Goal: Navigation & Orientation: Find specific page/section

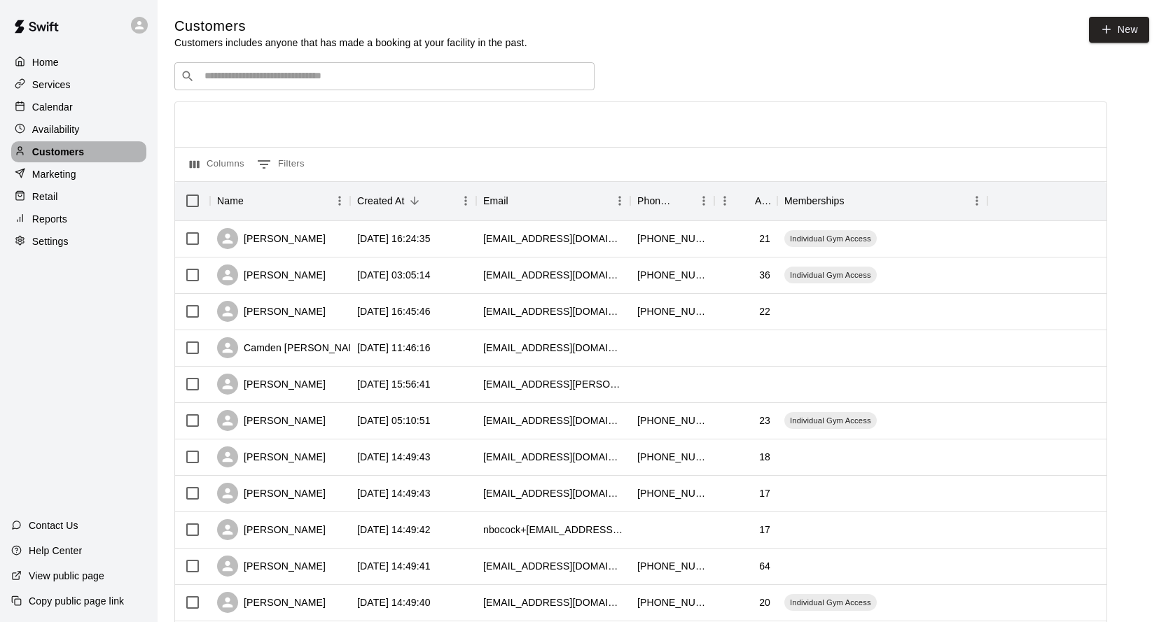
click at [64, 158] on p "Customers" at bounding box center [58, 152] width 52 height 14
click at [20, 155] on icon at bounding box center [20, 151] width 11 height 11
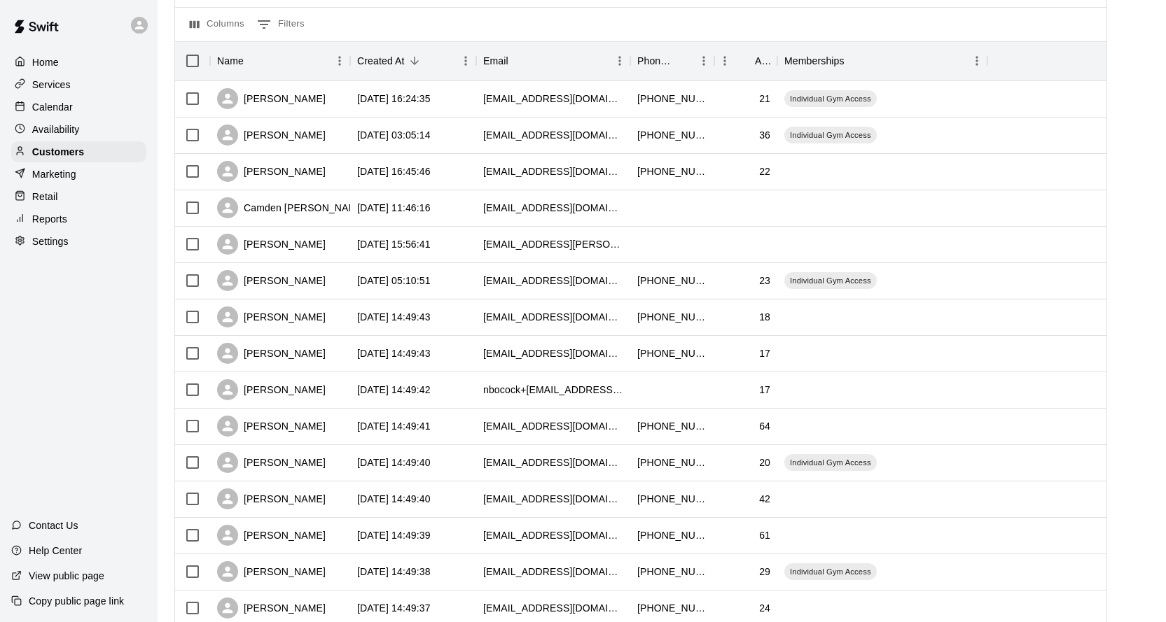
scroll to position [210, 0]
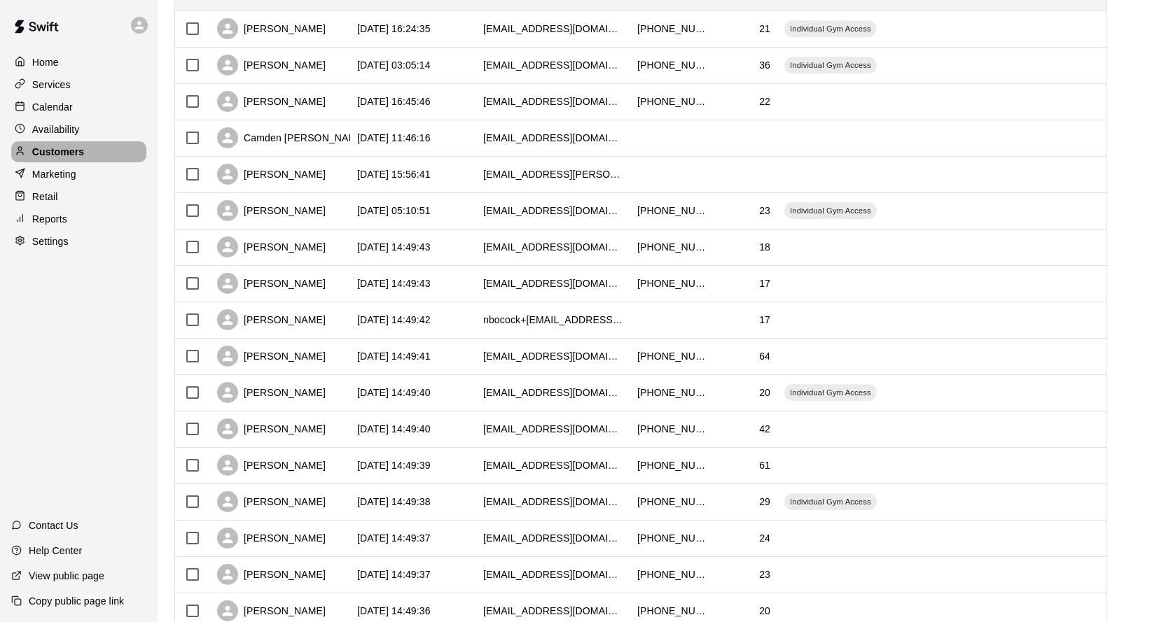
click at [65, 159] on p "Customers" at bounding box center [58, 152] width 52 height 14
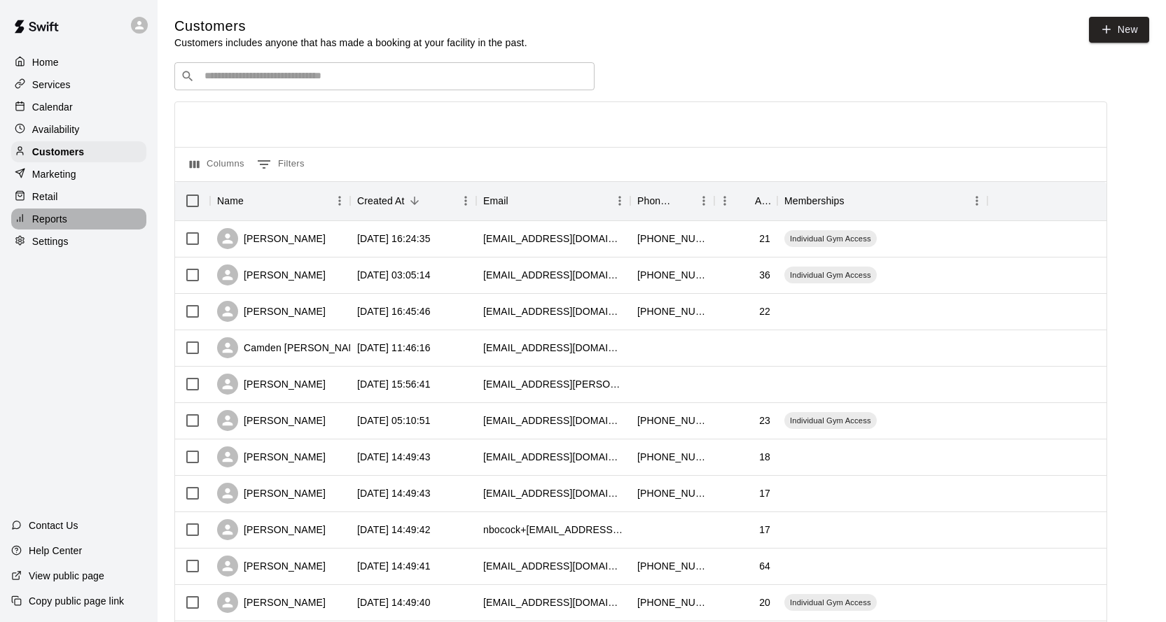
click at [37, 226] on p "Reports" at bounding box center [49, 219] width 35 height 14
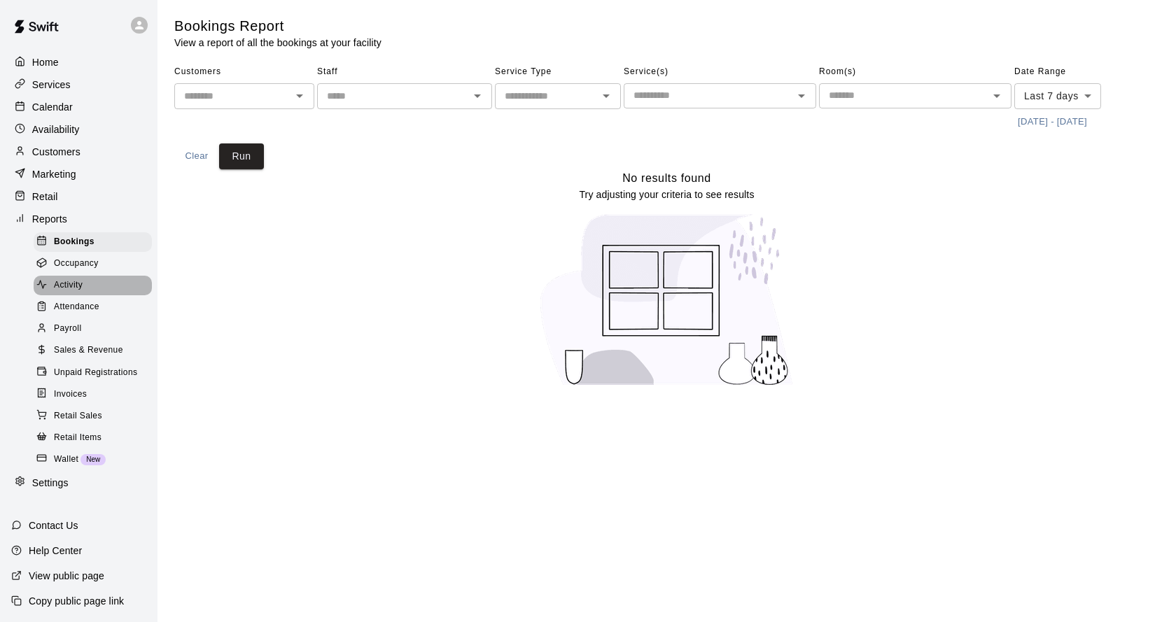
click at [74, 288] on span "Activity" at bounding box center [68, 286] width 29 height 14
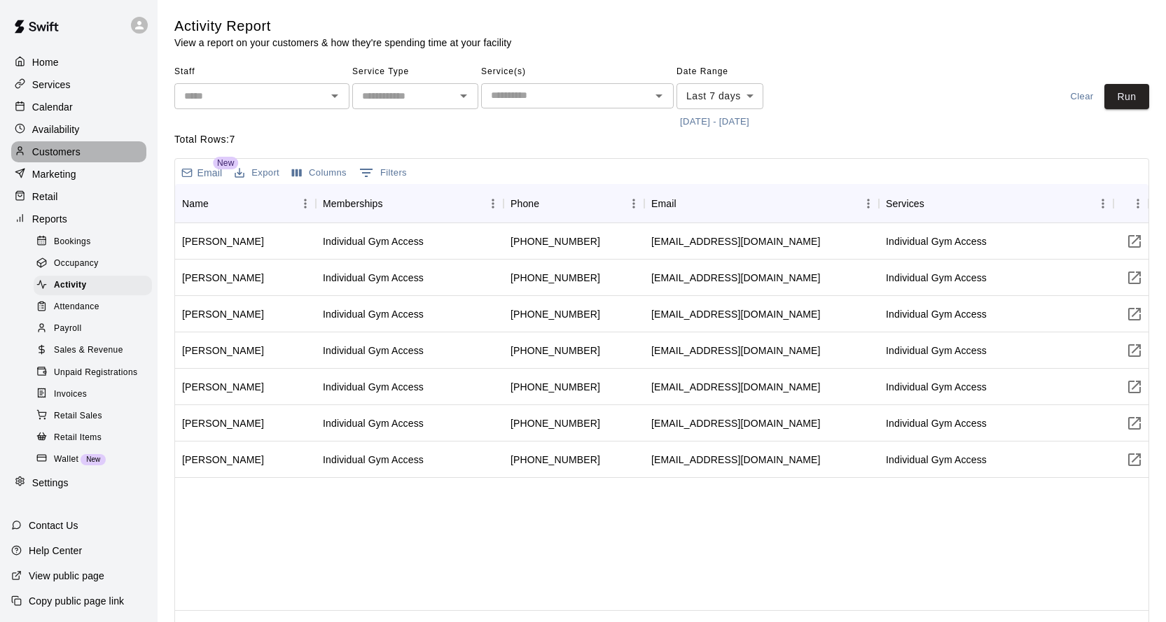
click at [45, 162] on div "Customers" at bounding box center [78, 151] width 135 height 21
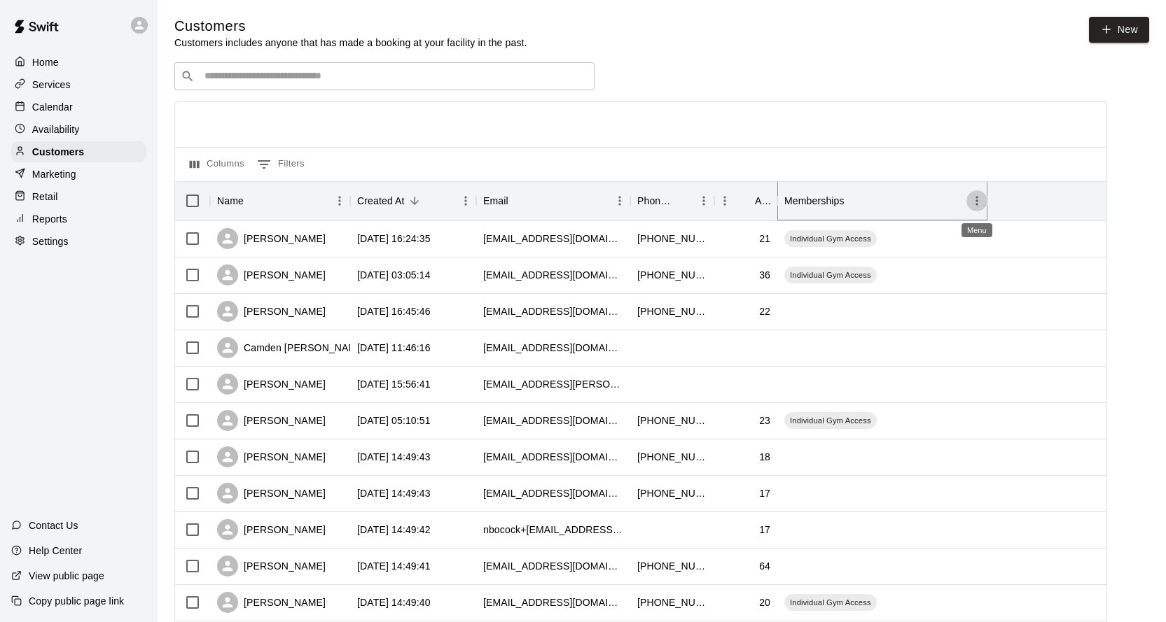
click at [977, 201] on icon "Menu" at bounding box center [977, 201] width 14 height 14
click at [808, 202] on div "Memberships" at bounding box center [814, 200] width 60 height 39
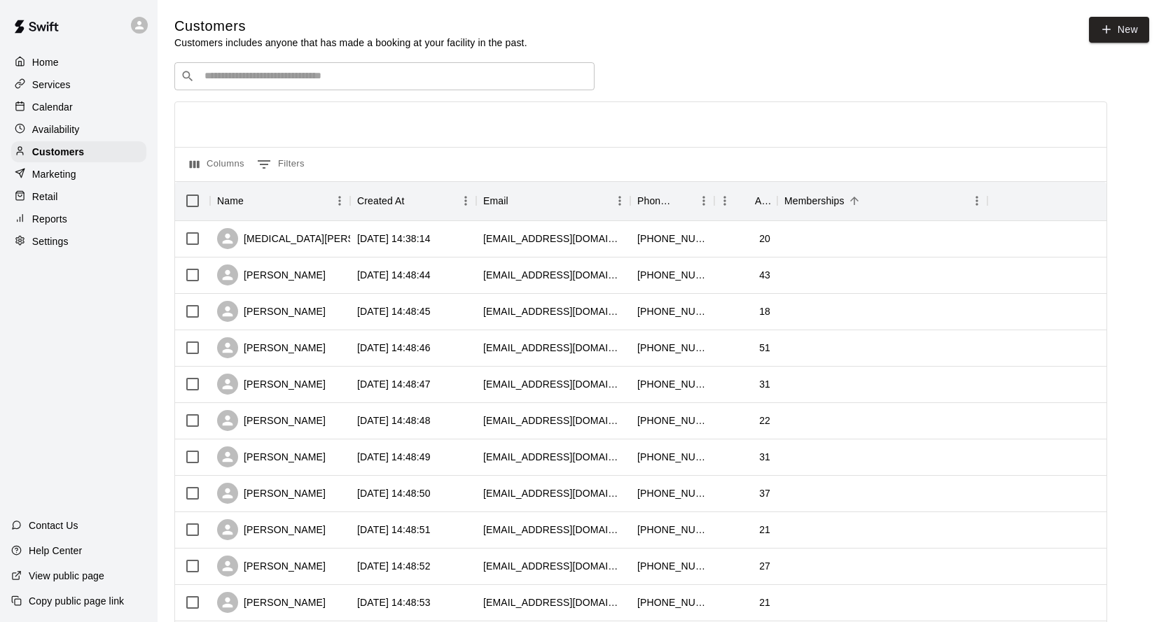
drag, startPoint x: 799, startPoint y: 246, endPoint x: 660, endPoint y: 127, distance: 182.7
click at [660, 127] on div at bounding box center [640, 124] width 931 height 45
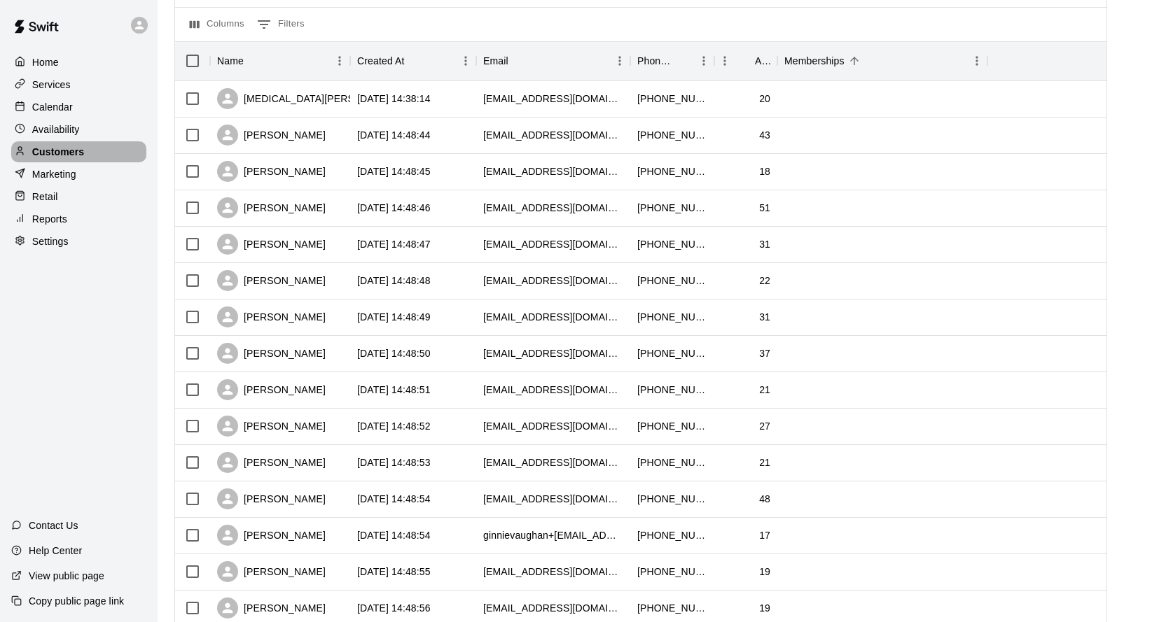
click at [38, 155] on p "Customers" at bounding box center [58, 152] width 52 height 14
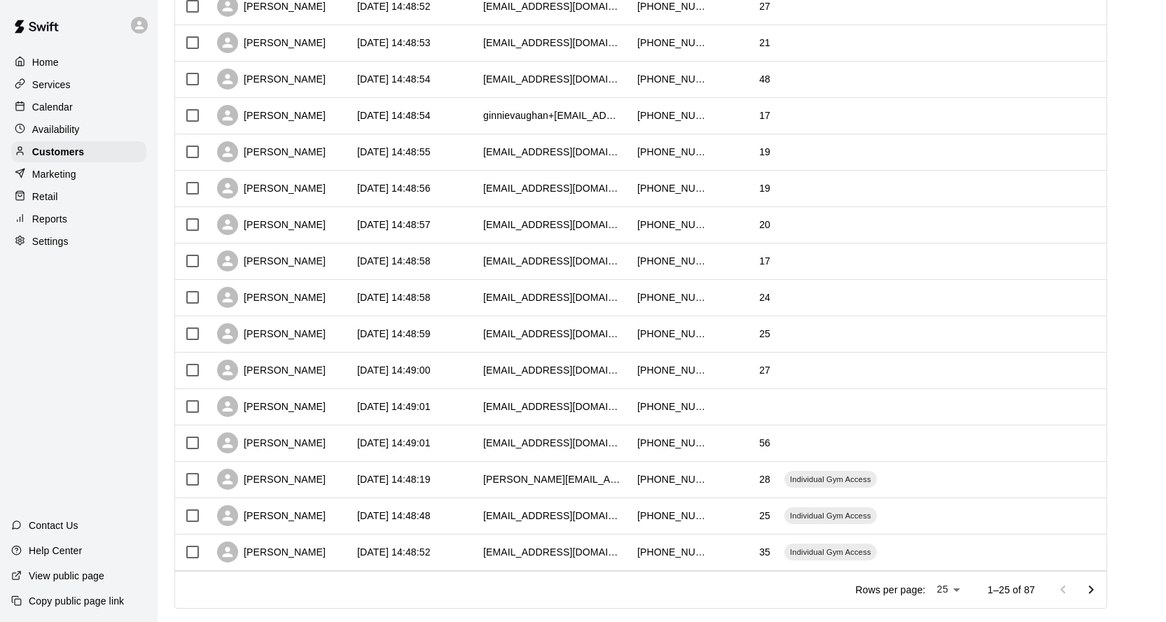
scroll to position [588, 0]
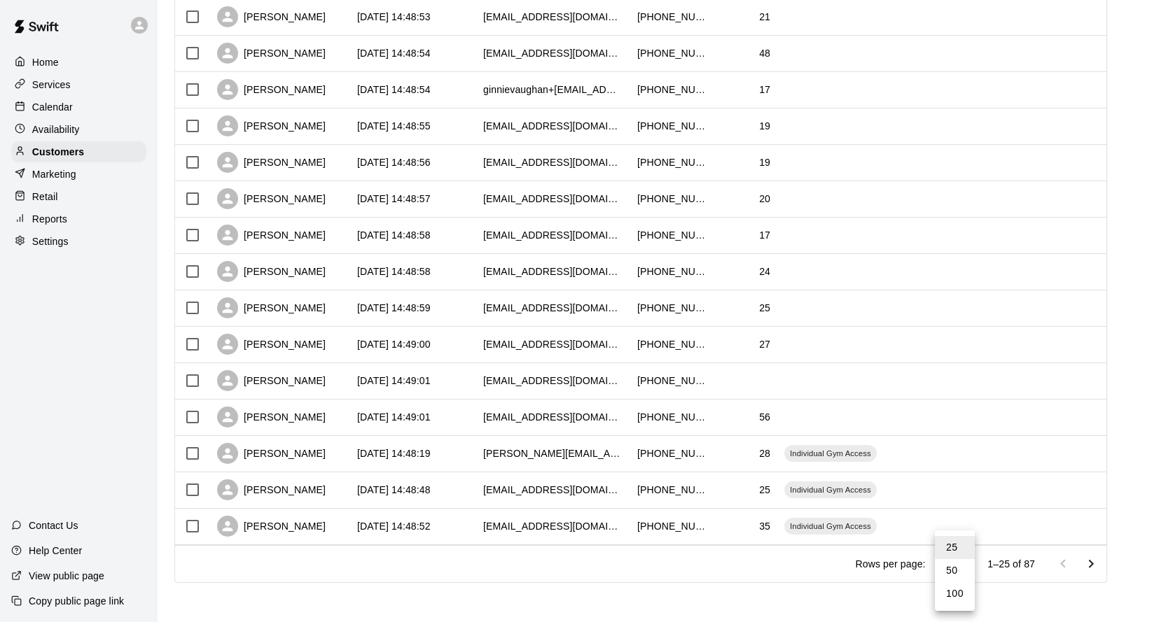
click at [963, 564] on body "Home Services Calendar Availability Customers Marketing Retail Reports Settings…" at bounding box center [583, 18] width 1166 height 1209
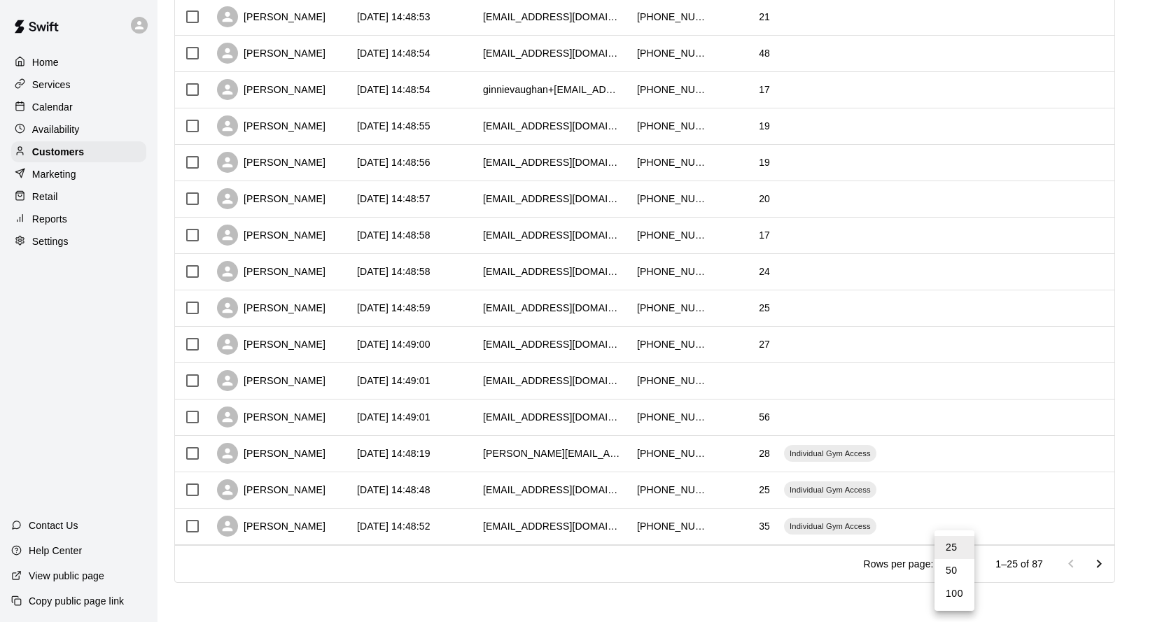
click at [961, 594] on li "100" at bounding box center [955, 594] width 40 height 23
type input "***"
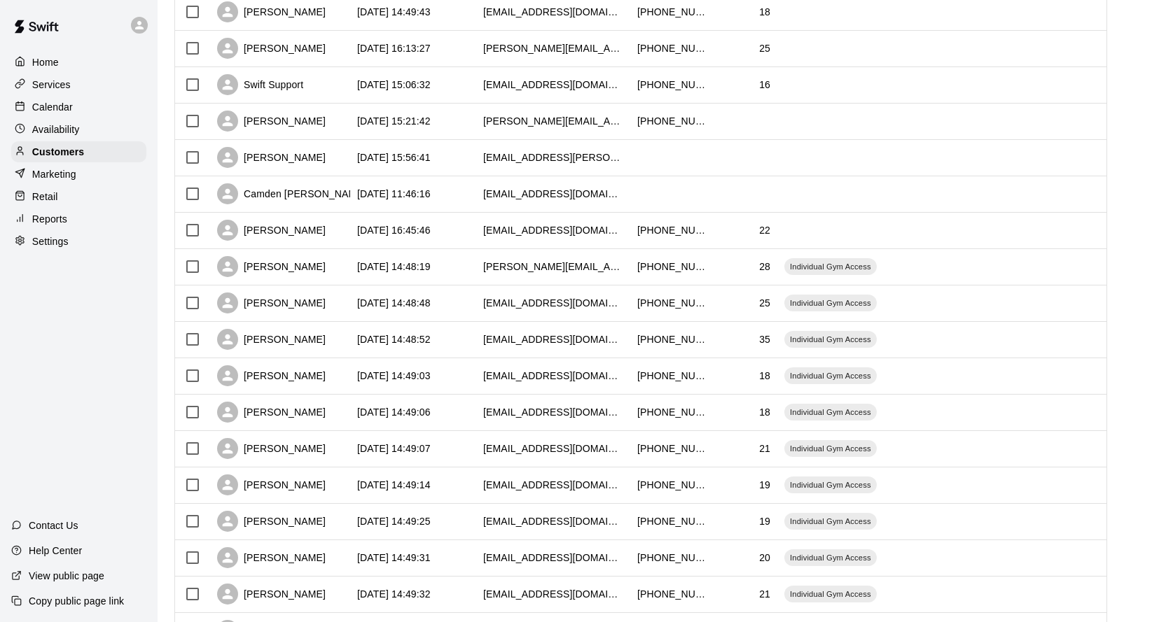
scroll to position [2846, 0]
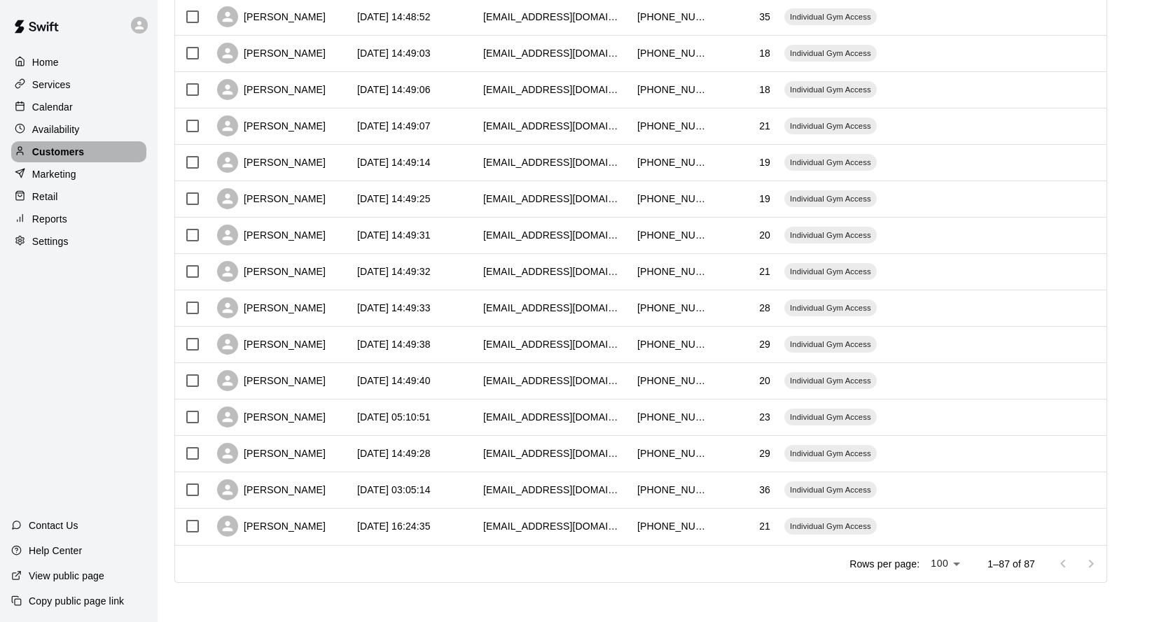
click at [55, 158] on p "Customers" at bounding box center [58, 152] width 52 height 14
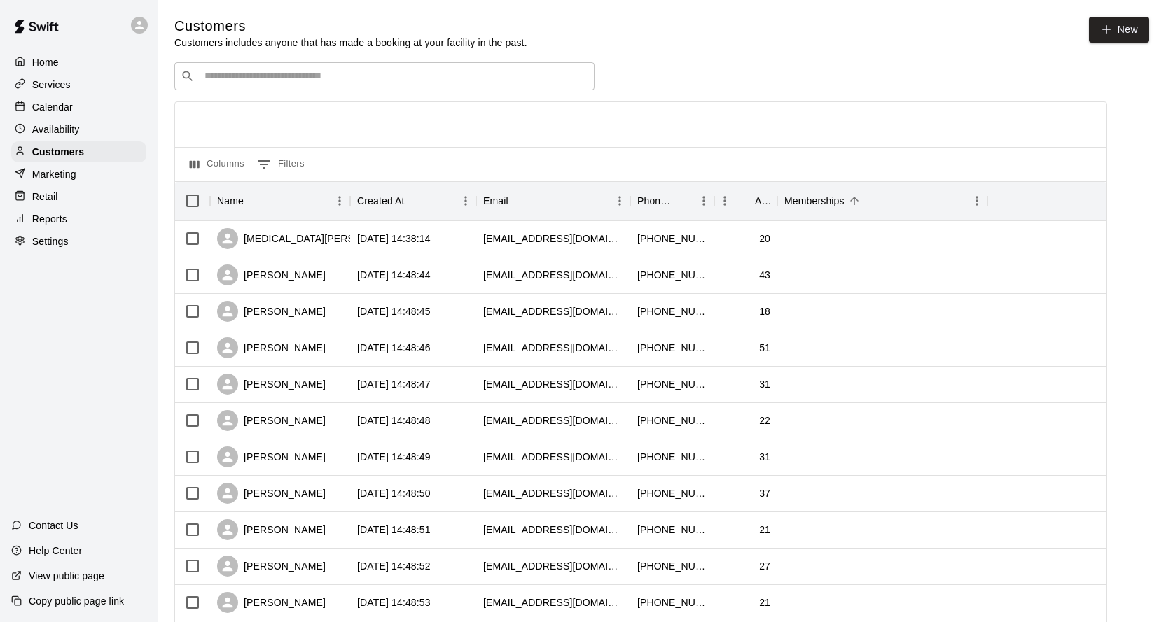
click at [51, 219] on p "Reports" at bounding box center [49, 219] width 35 height 14
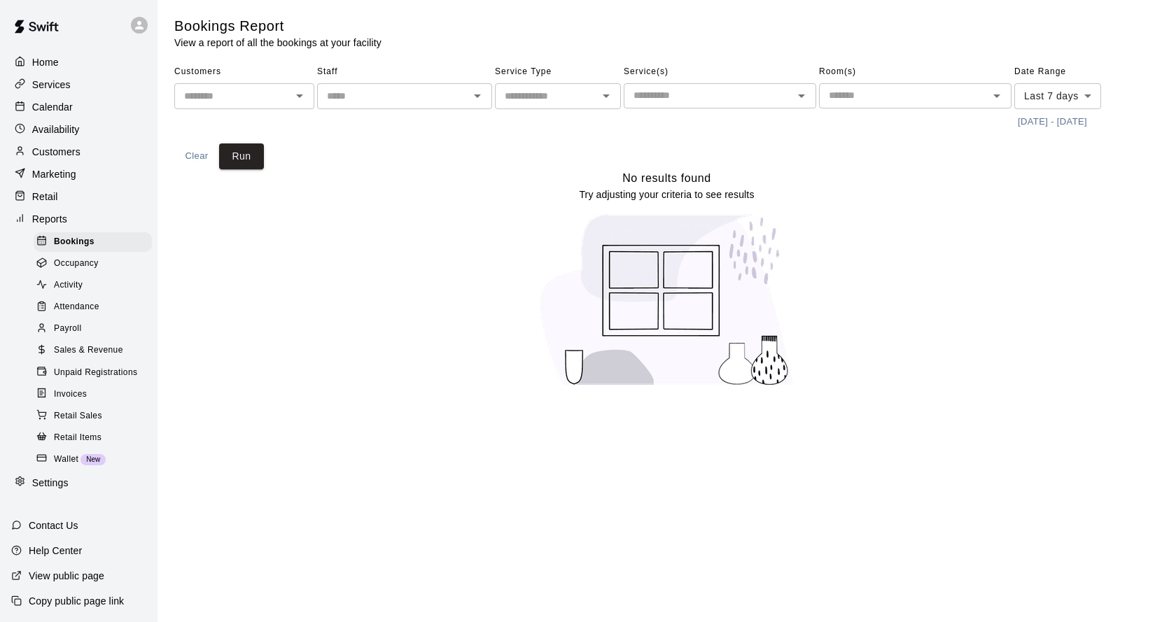
click at [90, 358] on span "Sales & Revenue" at bounding box center [88, 351] width 69 height 14
